Goal: Task Accomplishment & Management: Complete application form

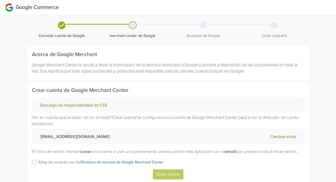
click at [184, 71] on div "Google Merchant Center te ayuda a llevar la información de tu tienda y producto…" at bounding box center [168, 68] width 280 height 13
click at [204, 27] on div at bounding box center [203, 25] width 7 height 7
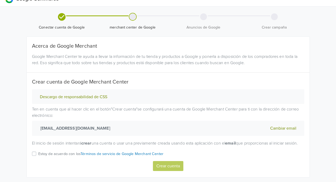
scroll to position [26, 0]
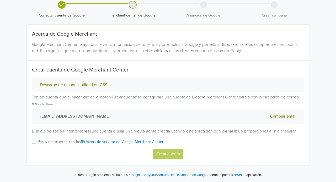
click at [38, 142] on label "Estoy de acuerdo con los Términos de servicio de Google Merchant Center" at bounding box center [100, 144] width 125 height 10
click at [0, 0] on input "Estoy de acuerdo con los Términos de servicio de Google Merchant Center" at bounding box center [0, 0] width 0 height 0
click at [162, 154] on button "Crear cuenta" at bounding box center [168, 154] width 30 height 10
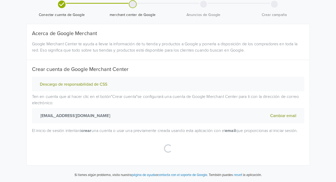
select select "cl"
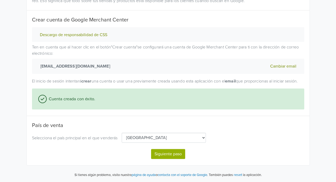
scroll to position [77, 0]
click at [179, 155] on button "Siguiente paso" at bounding box center [168, 154] width 34 height 10
select select "cl"
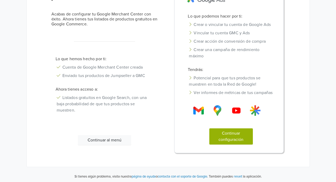
scroll to position [70, 0]
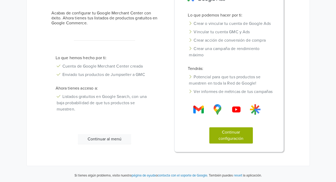
click at [113, 139] on button "Continuar al menú" at bounding box center [104, 139] width 53 height 10
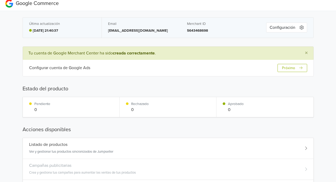
scroll to position [0, 0]
